Goal: Information Seeking & Learning: Learn about a topic

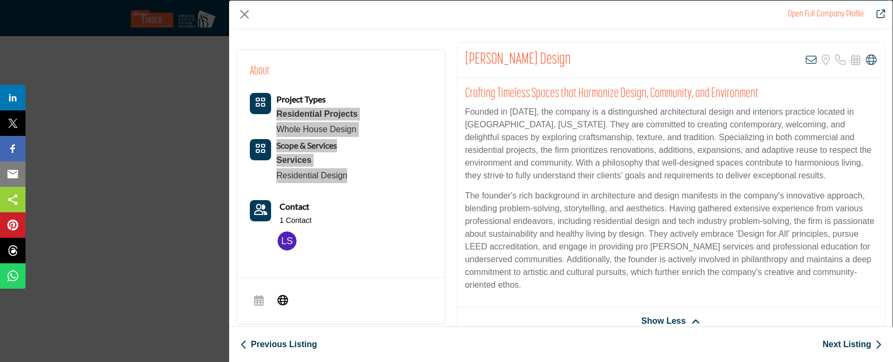
scroll to position [13, 0]
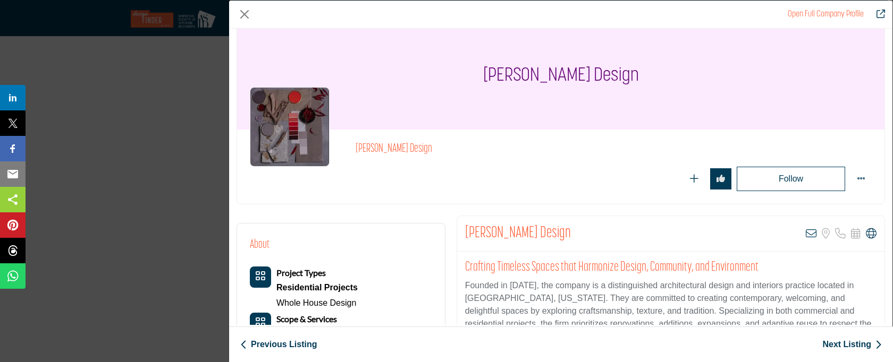
click at [846, 343] on link "Next Listing" at bounding box center [852, 344] width 60 height 13
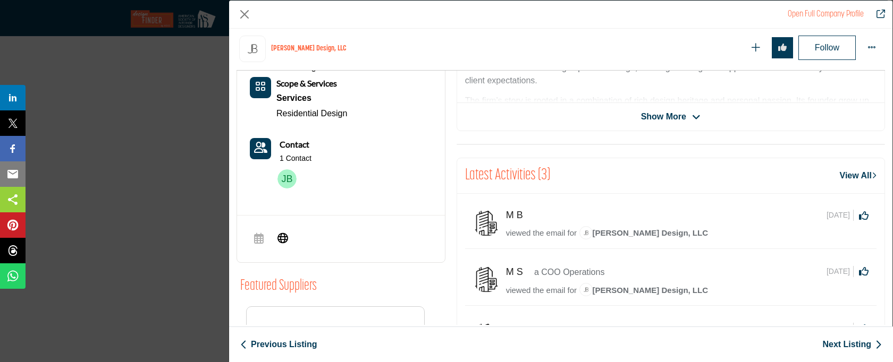
scroll to position [340, 0]
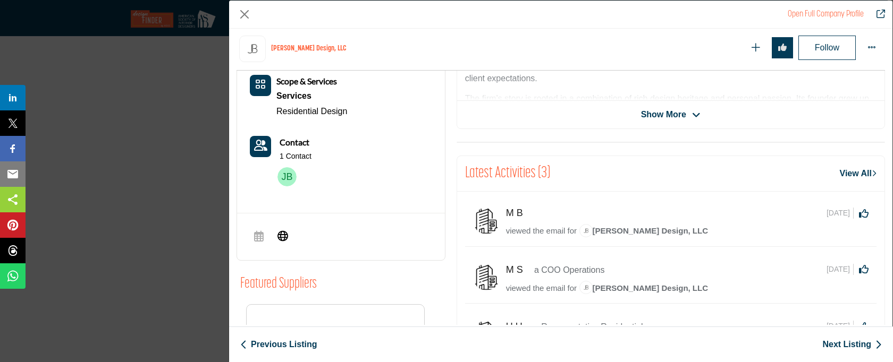
click at [662, 112] on span "Show More" at bounding box center [663, 114] width 45 height 13
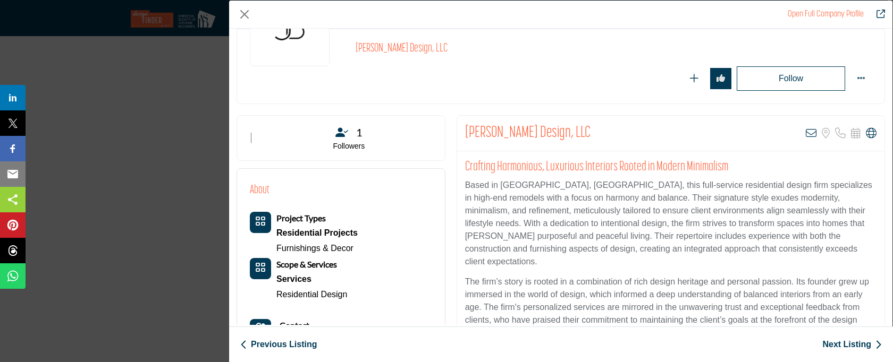
scroll to position [181, 0]
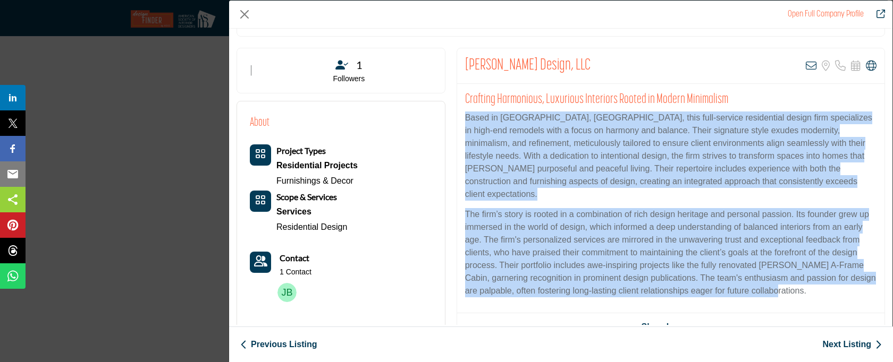
drag, startPoint x: 463, startPoint y: 119, endPoint x: 839, endPoint y: 281, distance: 409.4
click at [839, 281] on div "Crafting Harmonious, Luxurious Interiors Rooted in Modern Minimalism Based in […" at bounding box center [670, 199] width 427 height 230
copy div "Lorem ip Dol Sitam, CO, adip elit-seddoei temporincid utlabo etdo magnaaliqua e…"
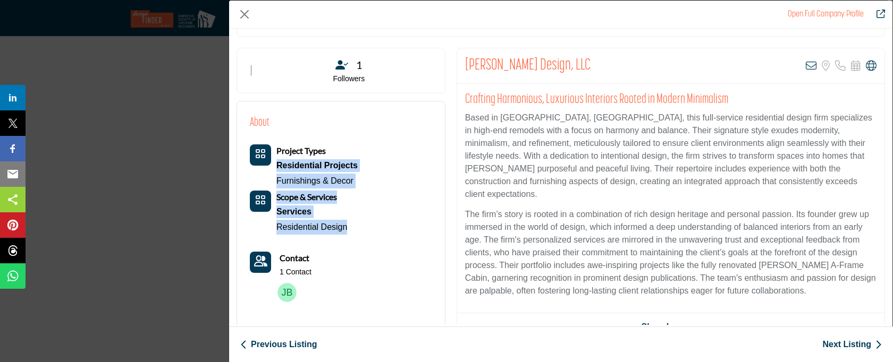
drag, startPoint x: 373, startPoint y: 233, endPoint x: 275, endPoint y: 168, distance: 117.9
click at [275, 168] on div "About Project Types Residential Projects Furnishings & Decor" at bounding box center [341, 210] width 182 height 193
copy div "Residential Projects Furnishings & Decor Scope & Services Services Residential …"
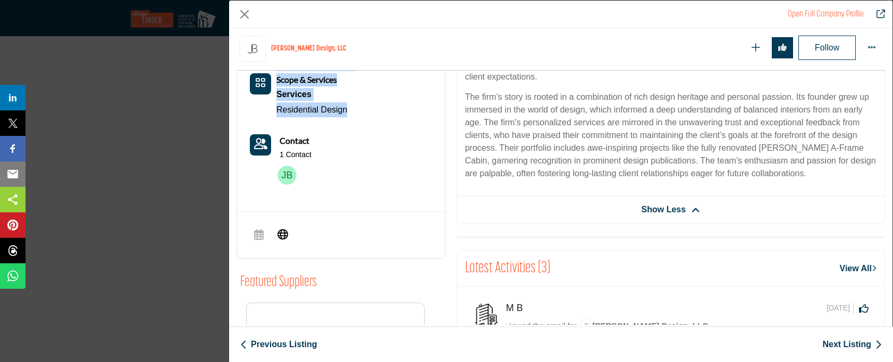
scroll to position [342, 0]
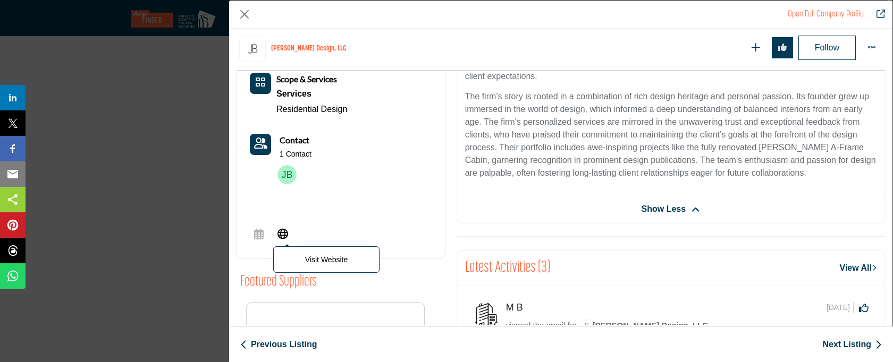
click at [284, 234] on icon "Company Data Modal" at bounding box center [282, 233] width 11 height 13
click at [839, 343] on link "Next Listing" at bounding box center [852, 344] width 60 height 13
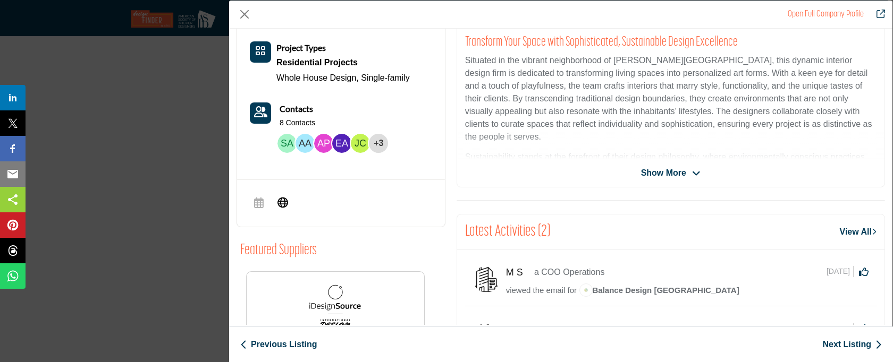
scroll to position [181, 0]
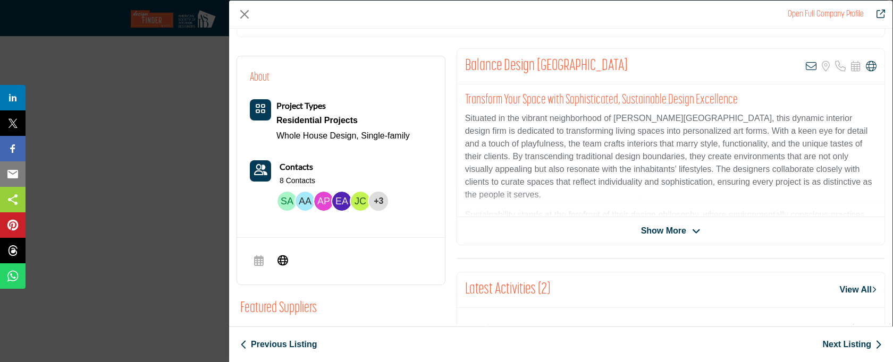
click at [670, 226] on span "Show More" at bounding box center [663, 231] width 45 height 13
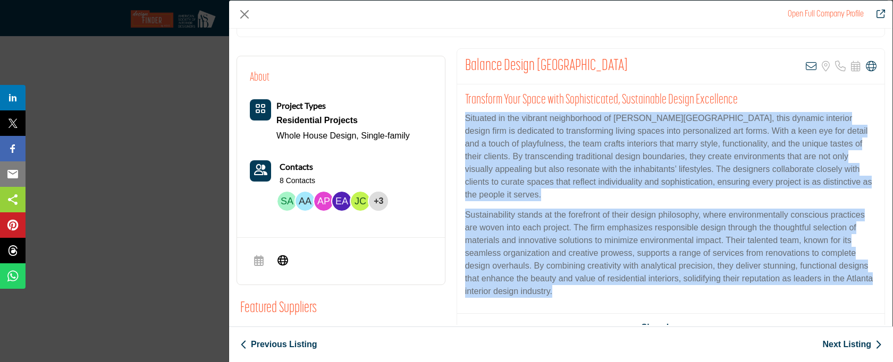
drag, startPoint x: 464, startPoint y: 117, endPoint x: 580, endPoint y: 291, distance: 209.1
click at [580, 291] on div "Transform Your Space with Sophisticated, Sustainable Design Excellence Situated…" at bounding box center [670, 199] width 427 height 230
copy div "Loremips do sit ametcon adipiscingel se Doeiusm Temp, inci utlabor etdolore mag…"
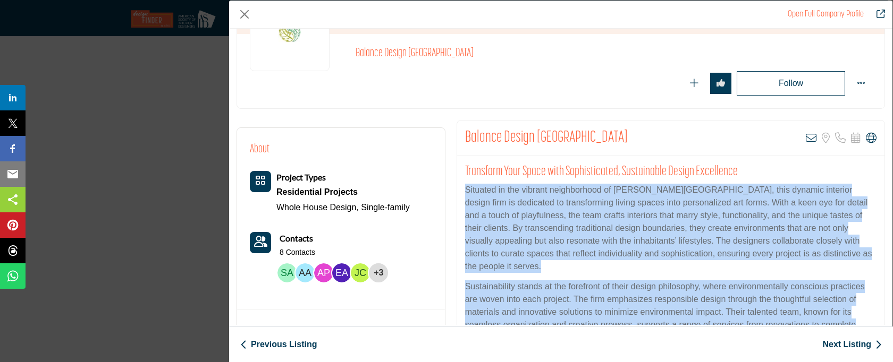
scroll to position [156, 0]
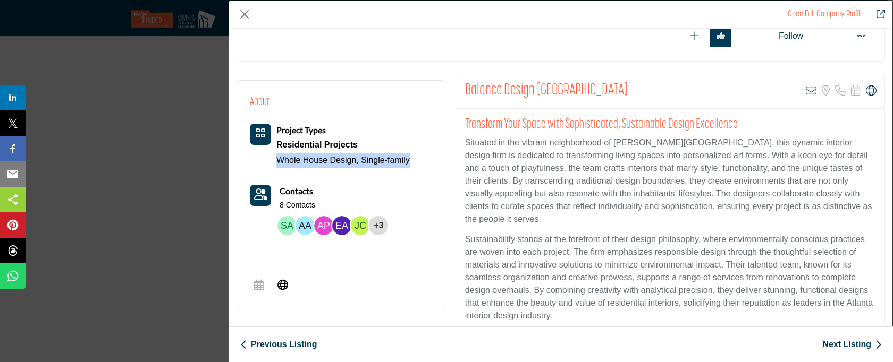
drag, startPoint x: 420, startPoint y: 163, endPoint x: 278, endPoint y: 162, distance: 141.9
click at [278, 162] on div "About Project Types Residential Projects Whole House Design, Single-family Cont…" at bounding box center [341, 167] width 182 height 147
copy div "Whole House Design, Single-family"
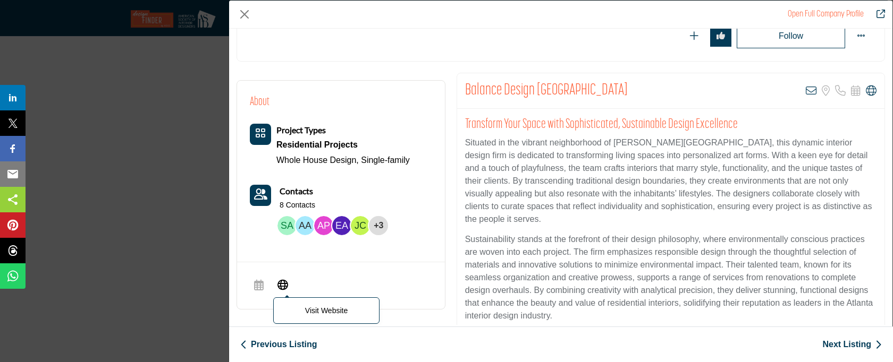
click at [286, 282] on icon "Company Data Modal" at bounding box center [282, 284] width 11 height 13
click at [853, 347] on link "Next Listing" at bounding box center [852, 344] width 60 height 13
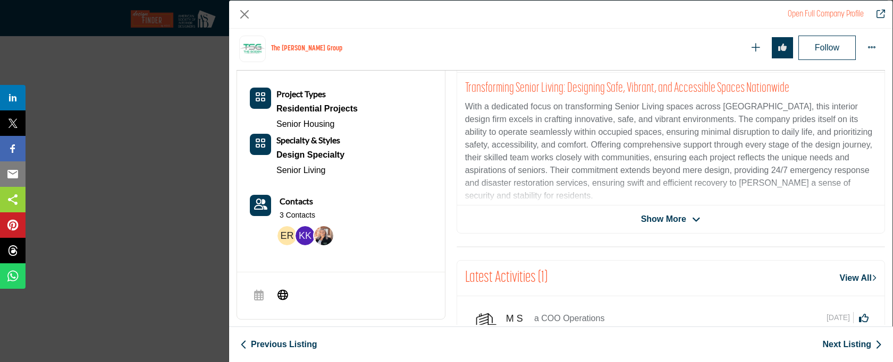
scroll to position [235, 0]
click at [683, 222] on span "Show More" at bounding box center [671, 219] width 60 height 13
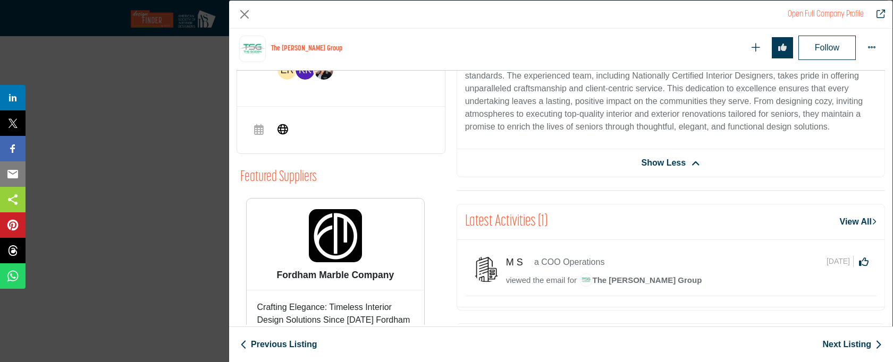
scroll to position [390, 0]
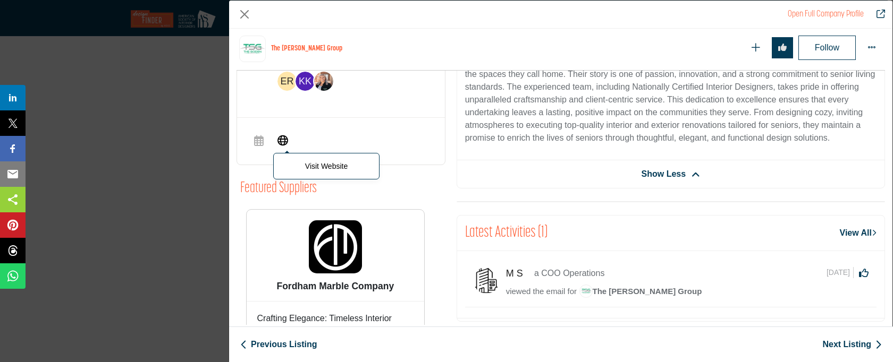
click at [282, 138] on icon "Company Data Modal" at bounding box center [282, 139] width 11 height 13
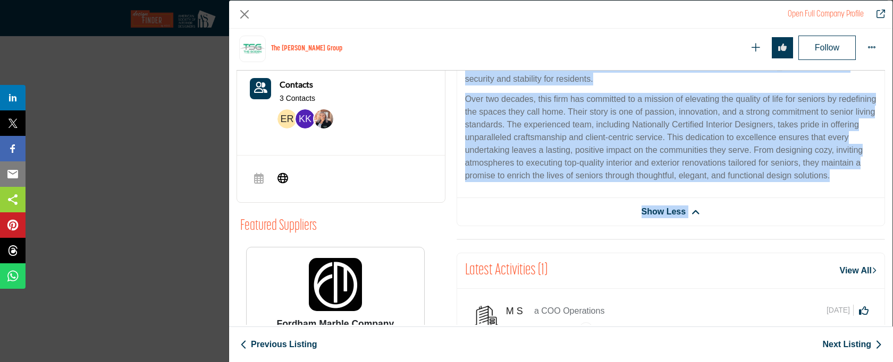
scroll to position [385, 0]
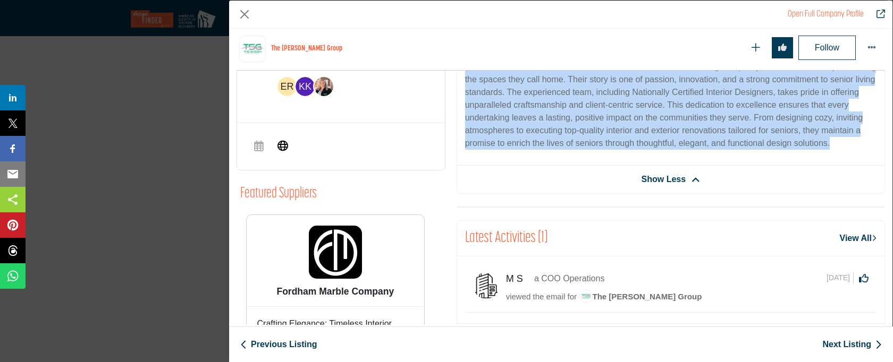
drag, startPoint x: 463, startPoint y: 143, endPoint x: 519, endPoint y: 159, distance: 58.5
click at [519, 159] on div "Transforming Senior Living: Designing Safe, Vibrant, and Accessible Spaces Nati…" at bounding box center [670, 44] width 427 height 242
copy div "With a dedicated focus on transforming Senior Living spaces across [GEOGRAPHIC_…"
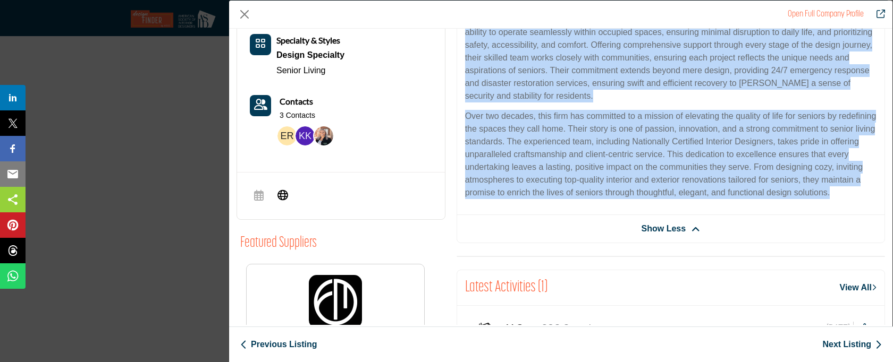
scroll to position [97, 0]
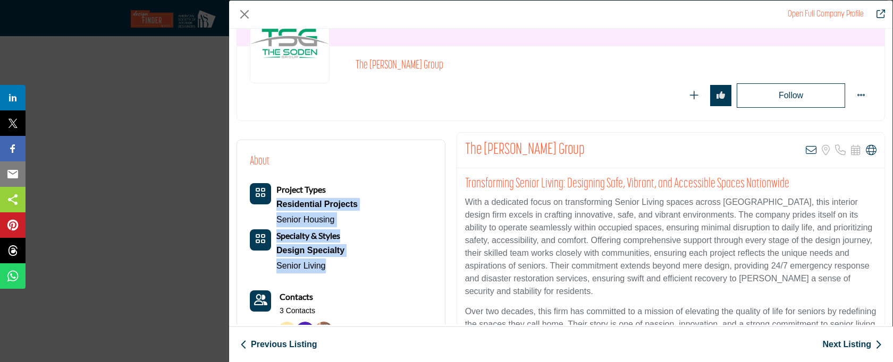
drag, startPoint x: 339, startPoint y: 272, endPoint x: 276, endPoint y: 206, distance: 91.7
click at [276, 206] on div "Project Types Residential Projects Senior Housing Specialty & Styles Design Spe…" at bounding box center [304, 228] width 108 height 90
copy div "Residential Projects Senior Housing Specialty & Styles Design Specialty Senior …"
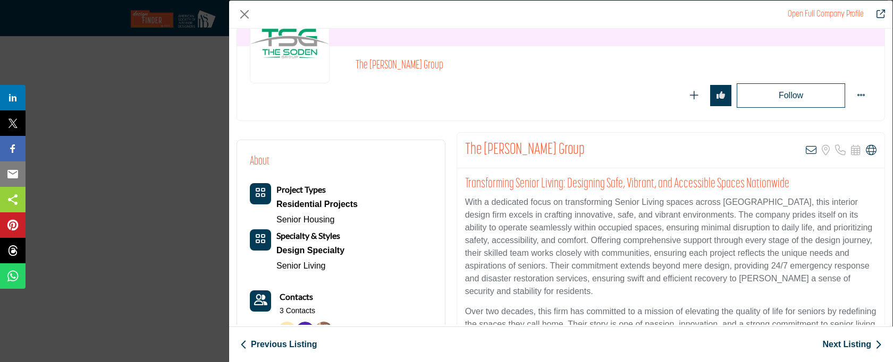
click at [832, 342] on link "Next Listing" at bounding box center [852, 344] width 60 height 13
